Goal: Contribute content

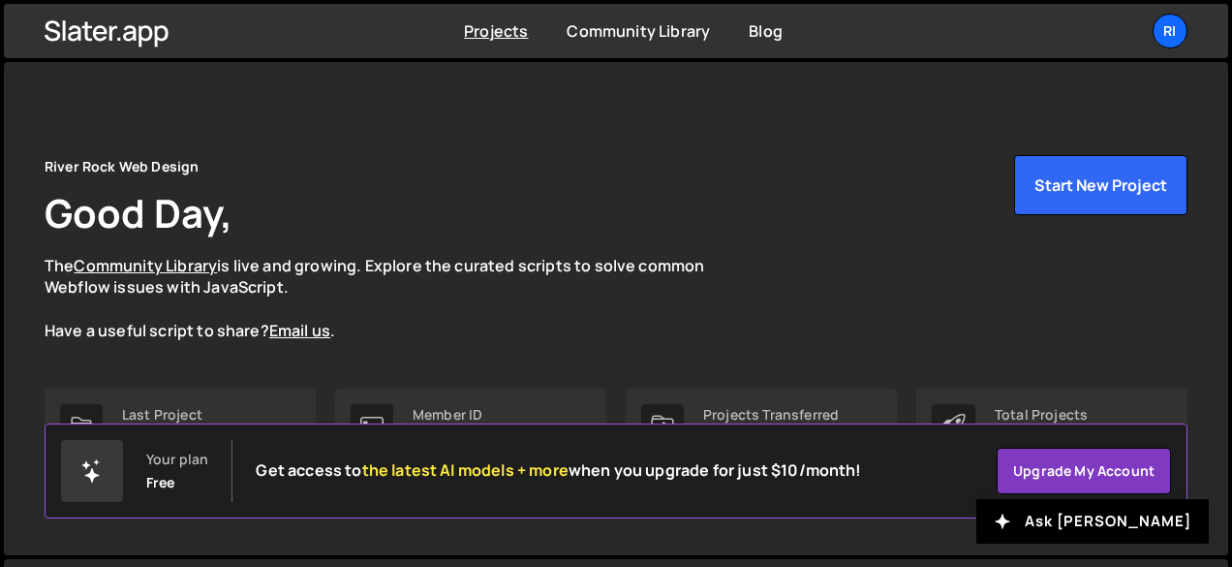
click at [863, 268] on div "River Rock Web Design Good Day, The Community Library is live and growing. Expl…" at bounding box center [616, 248] width 1143 height 187
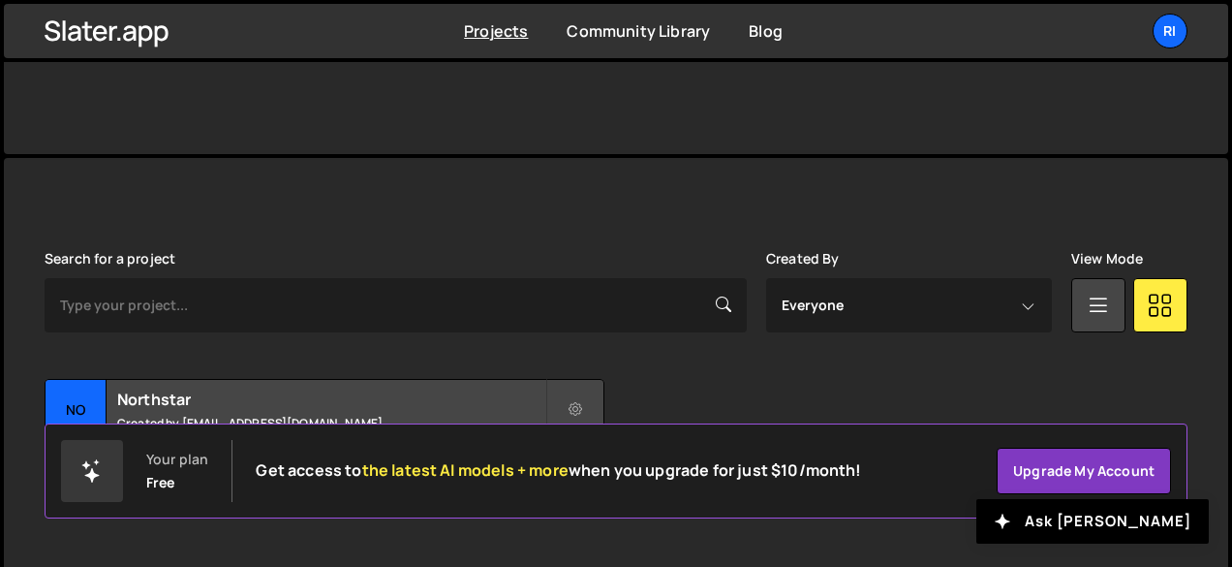
scroll to position [428, 0]
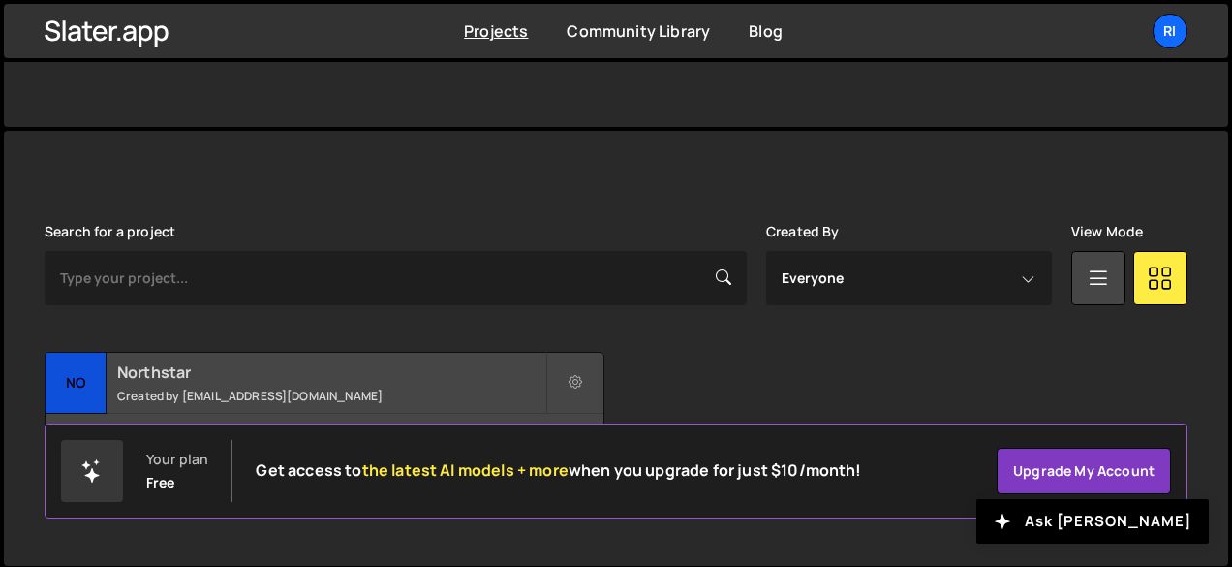
click at [180, 372] on h2 "Northstar" at bounding box center [331, 371] width 428 height 21
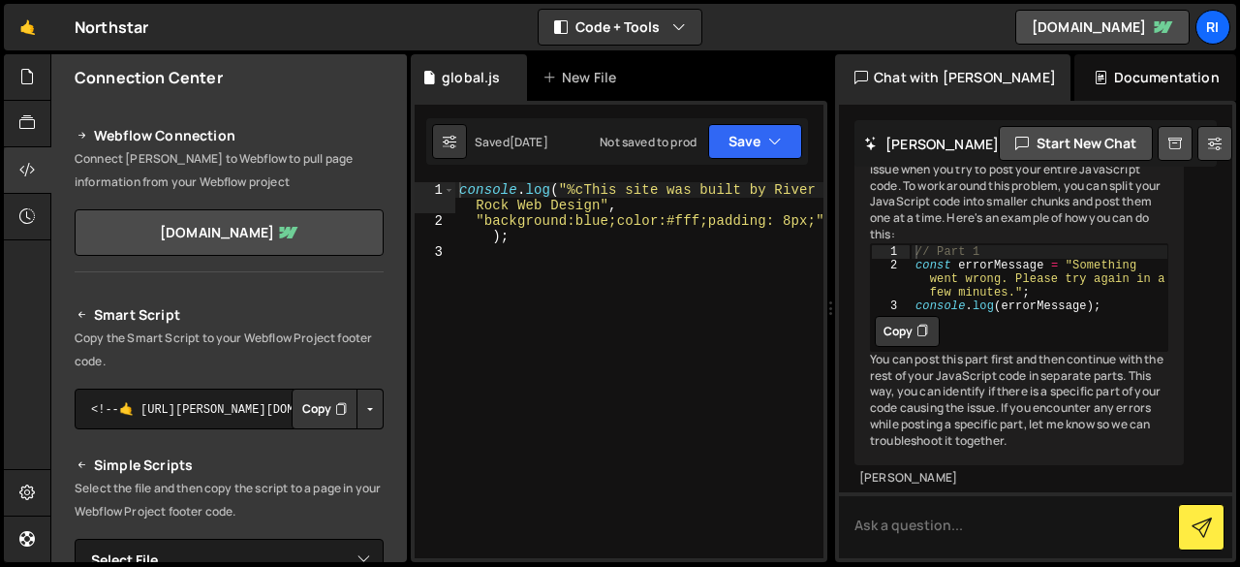
scroll to position [14309, 0]
click at [880, 531] on textarea at bounding box center [1035, 525] width 393 height 66
paste textarea "I just learned that the pricing currently shown for our GEA parts is our cost, …"
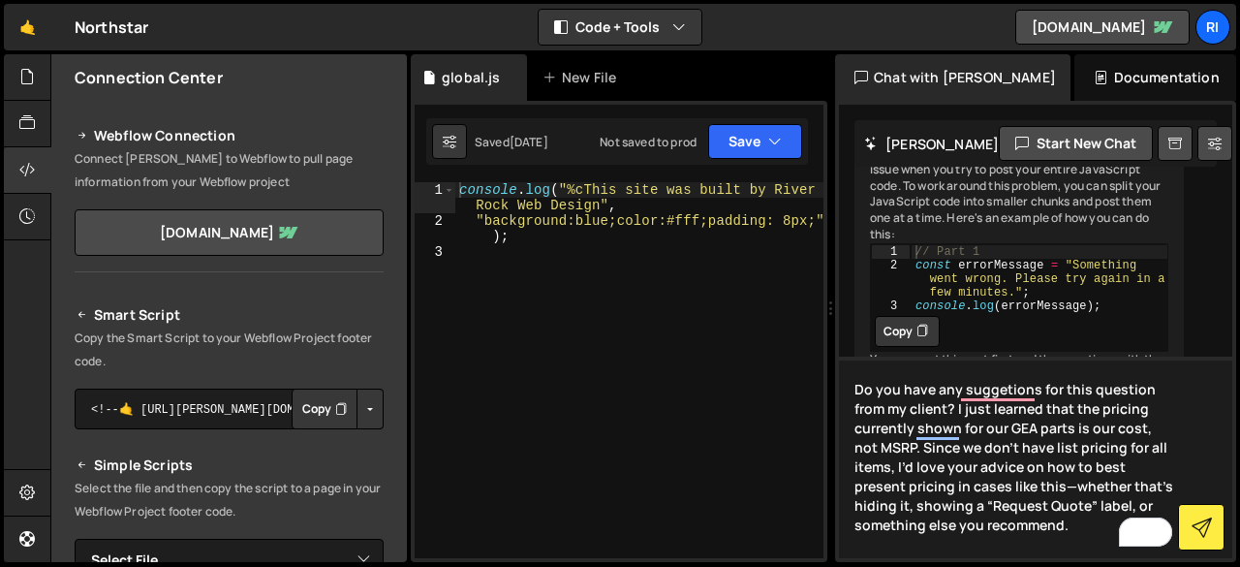
click at [952, 412] on textarea "Do you have any suggetions for this question from my client? I just learned tha…" at bounding box center [1035, 458] width 393 height 202
click at [983, 476] on textarea "Do you have any suggestions for this question from my client? I just learned th…" at bounding box center [1035, 458] width 393 height 202
click at [953, 410] on textarea "Do you have any suggestions for this question from my client? I just learned th…" at bounding box center [1035, 458] width 393 height 202
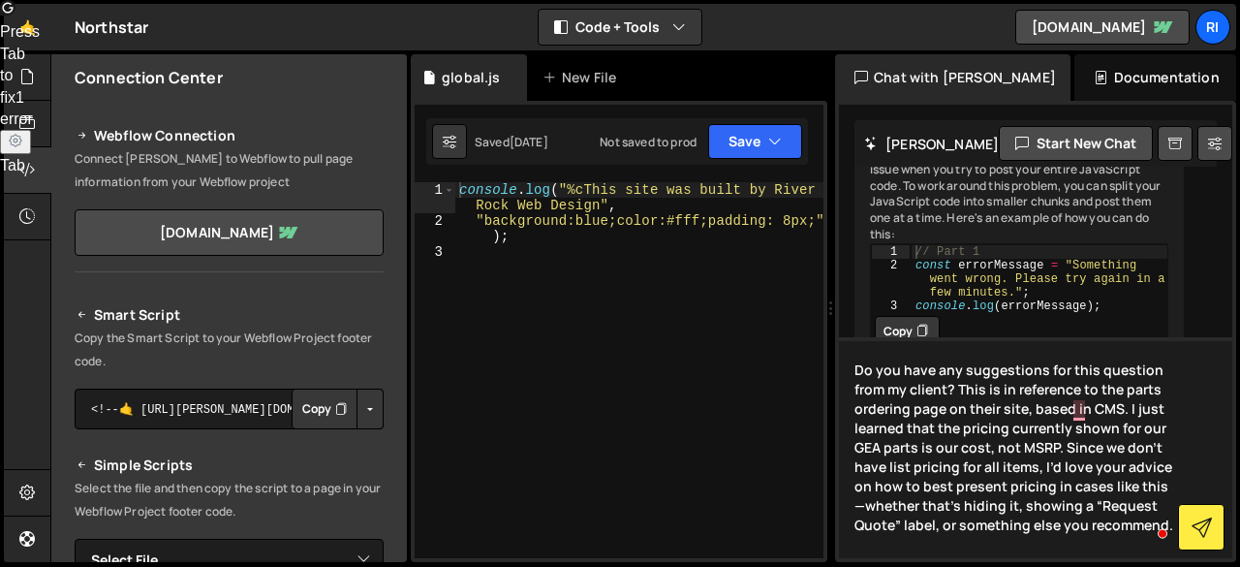
click at [913, 419] on textarea "Do you have any suggestions for this question from my client? This is in refere…" at bounding box center [1035, 447] width 393 height 221
click at [912, 410] on textarea "Do you have any suggestions for this question from my client? This is in refere…" at bounding box center [1035, 447] width 393 height 221
click at [1118, 387] on textarea "Do you have any suggestions for this question from my client? This is in refere…" at bounding box center [1035, 447] width 393 height 221
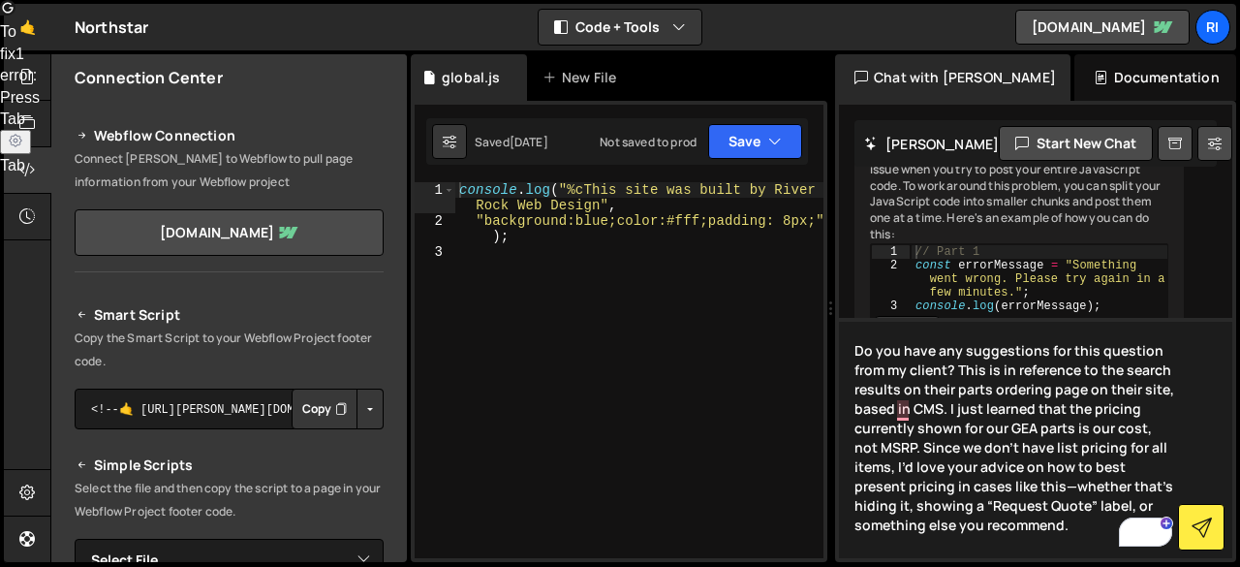
click at [946, 408] on textarea "Do you have any suggestions for this question from my client? This is in refere…" at bounding box center [1035, 438] width 393 height 240
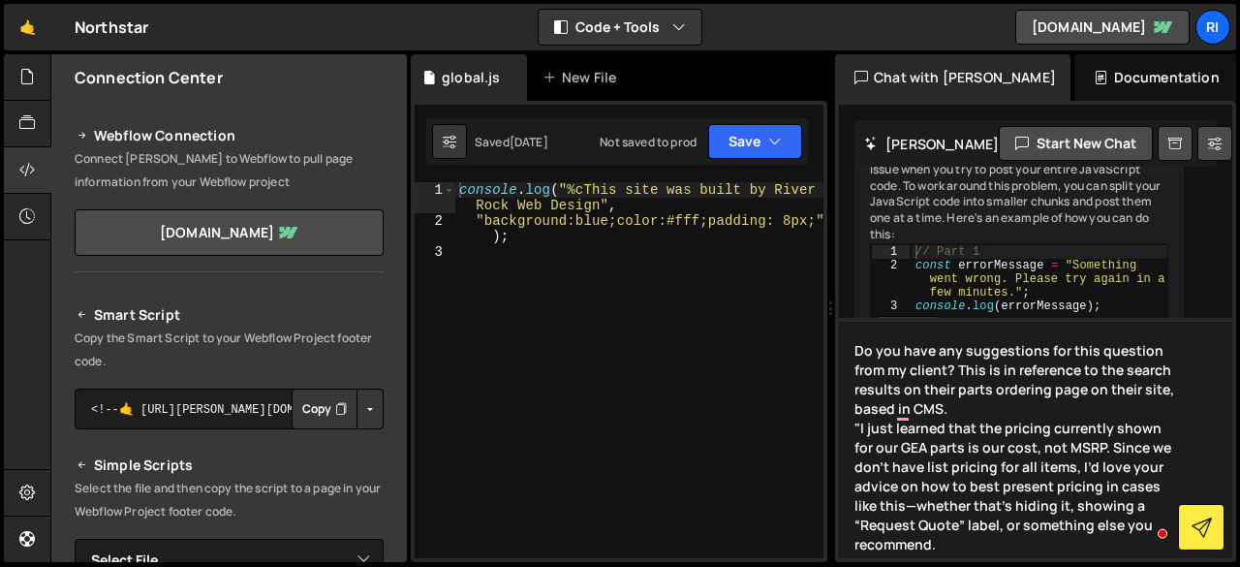
click at [1046, 526] on textarea "Do you have any suggestions for this question from my client? This is in refere…" at bounding box center [1035, 438] width 393 height 240
type textarea "Do you have any suggestions for this question from my client? This is in refere…"
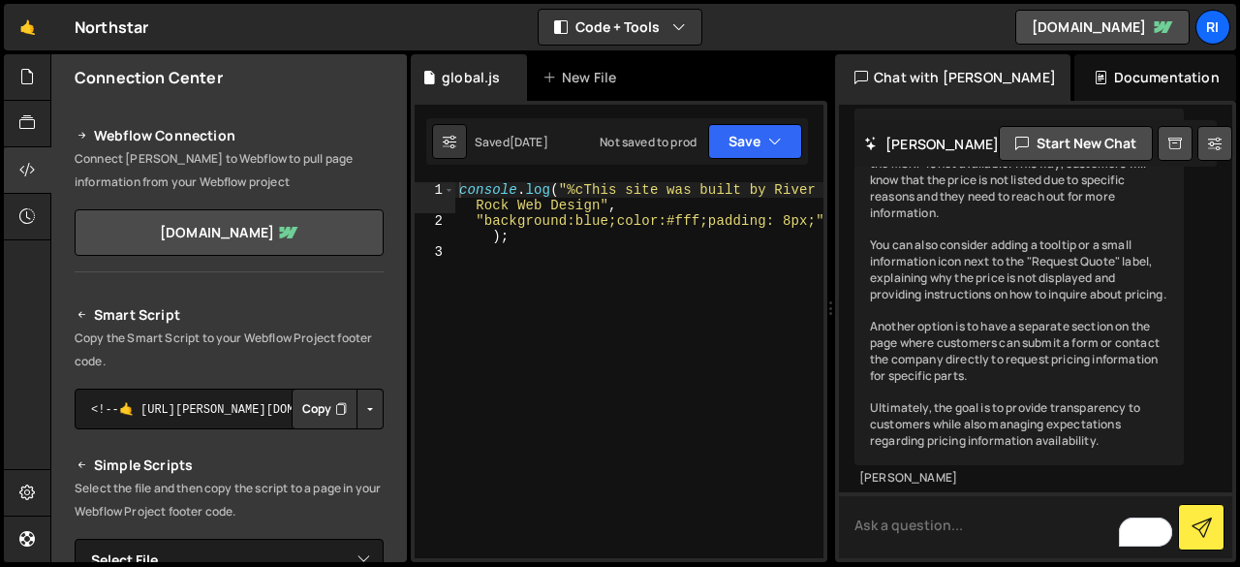
scroll to position [14962, 0]
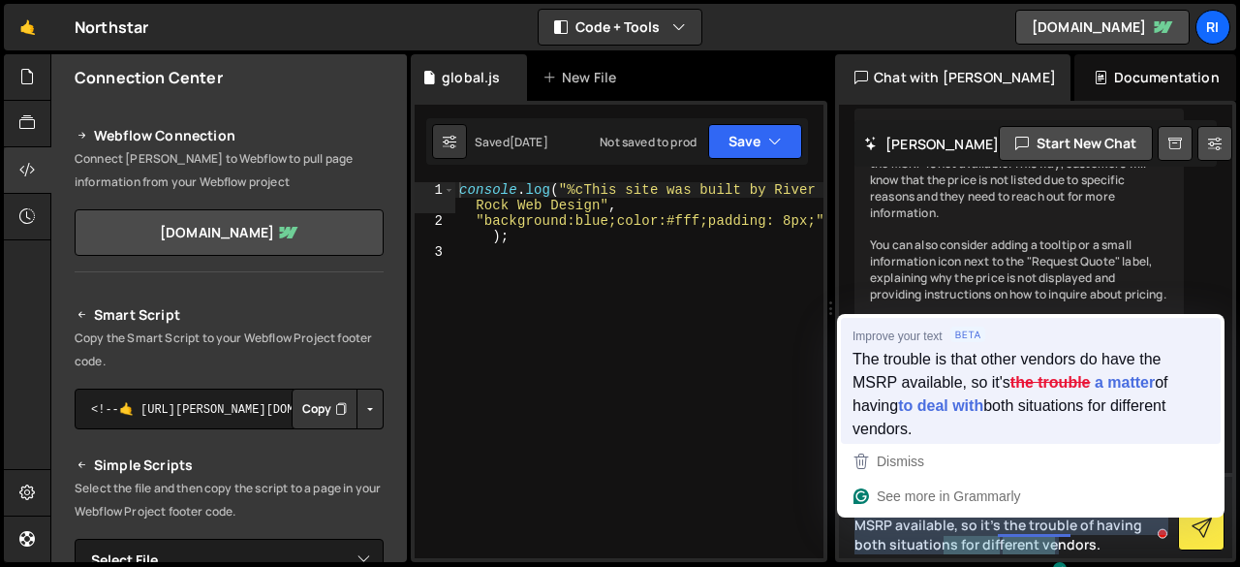
type textarea "The trouble is that other vendors do have the MSRP available, so it's a matter …"
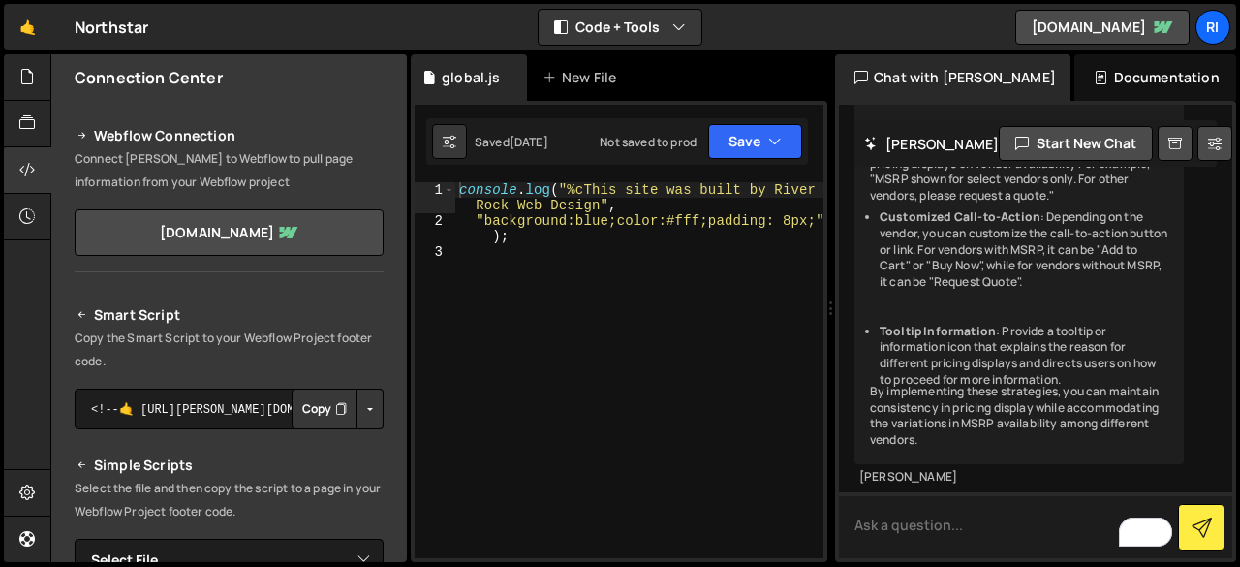
scroll to position [15561, 0]
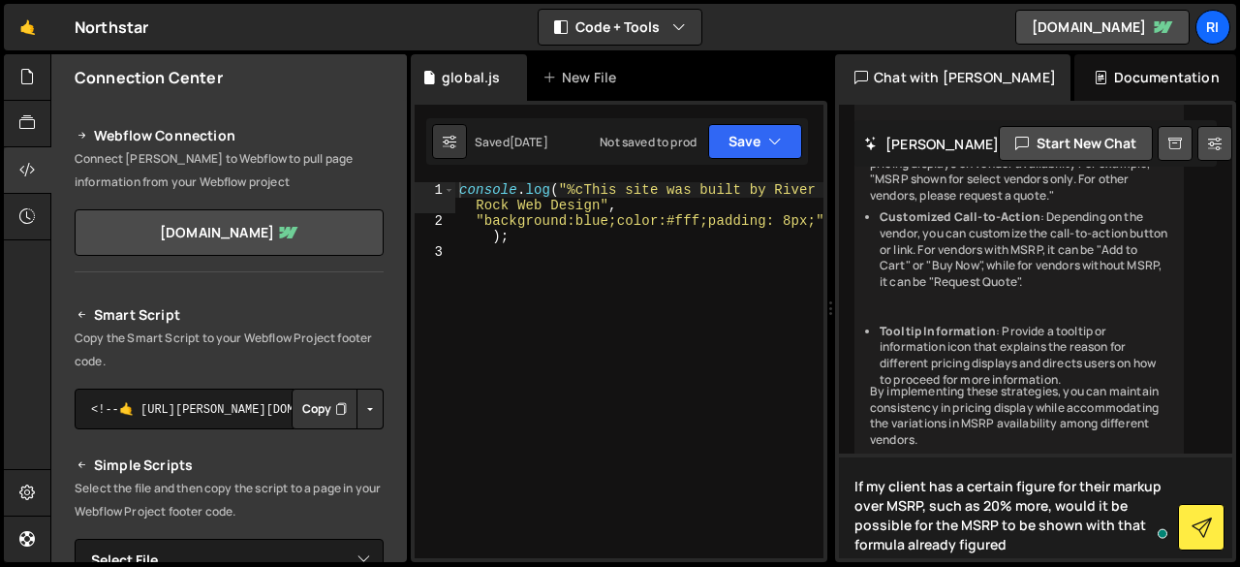
type textarea "If my client has a certain figure for their markup over MSRP, such as 20% more,…"
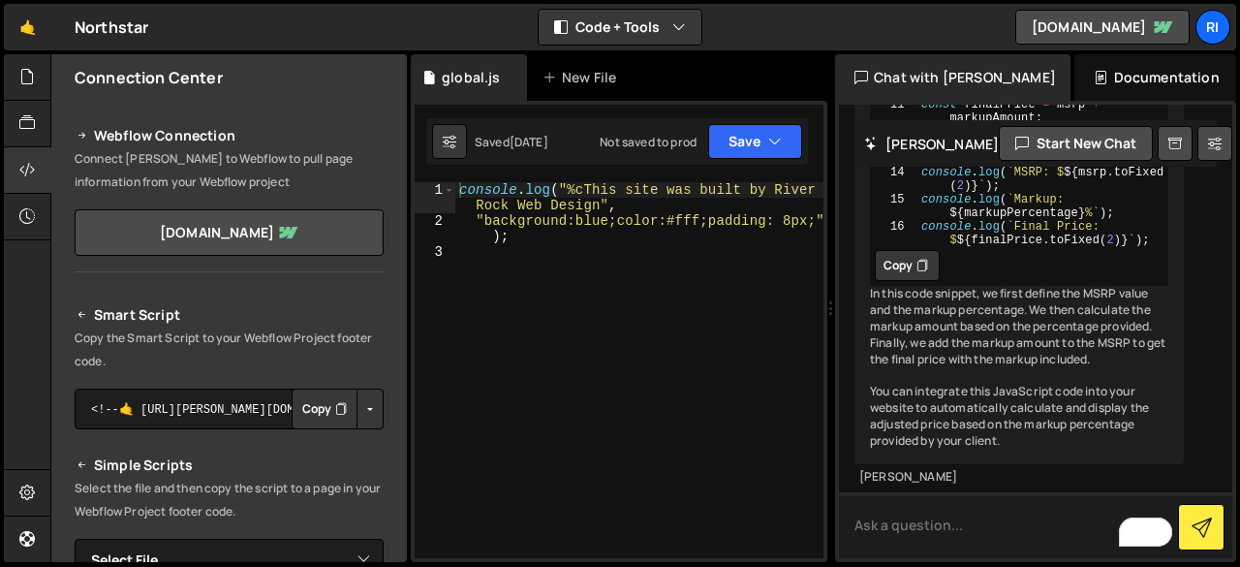
scroll to position [16084, 0]
